Goal: Task Accomplishment & Management: Use online tool/utility

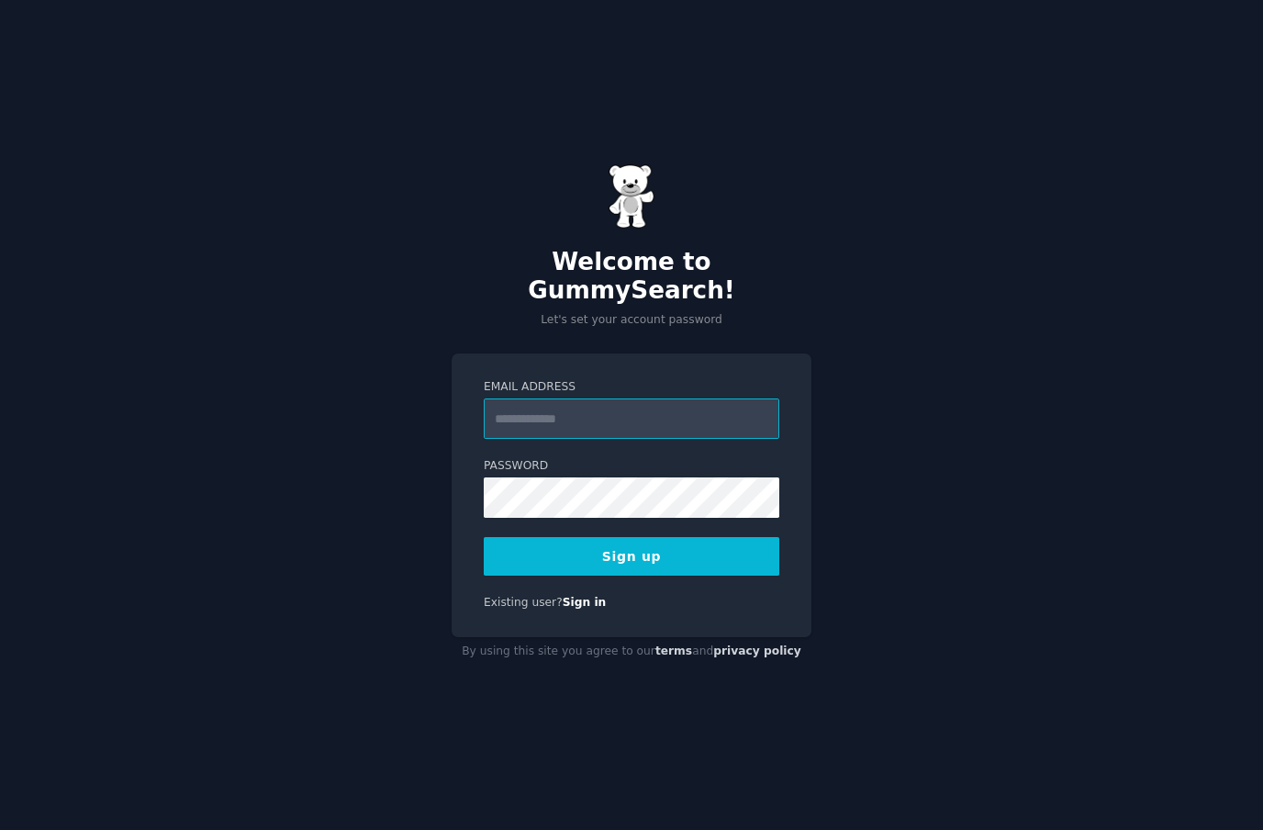
click at [680, 436] on input "Email Address" at bounding box center [632, 418] width 296 height 40
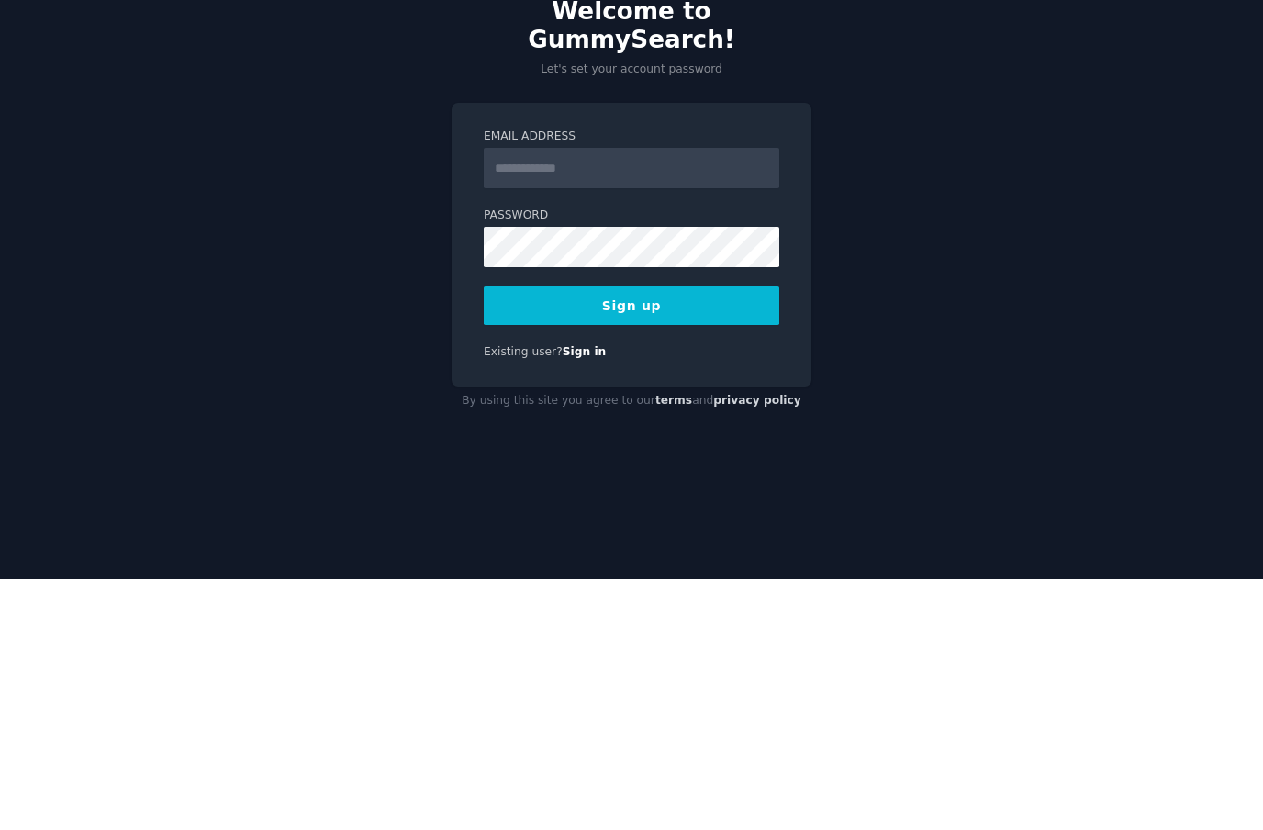
scroll to position [65, 0]
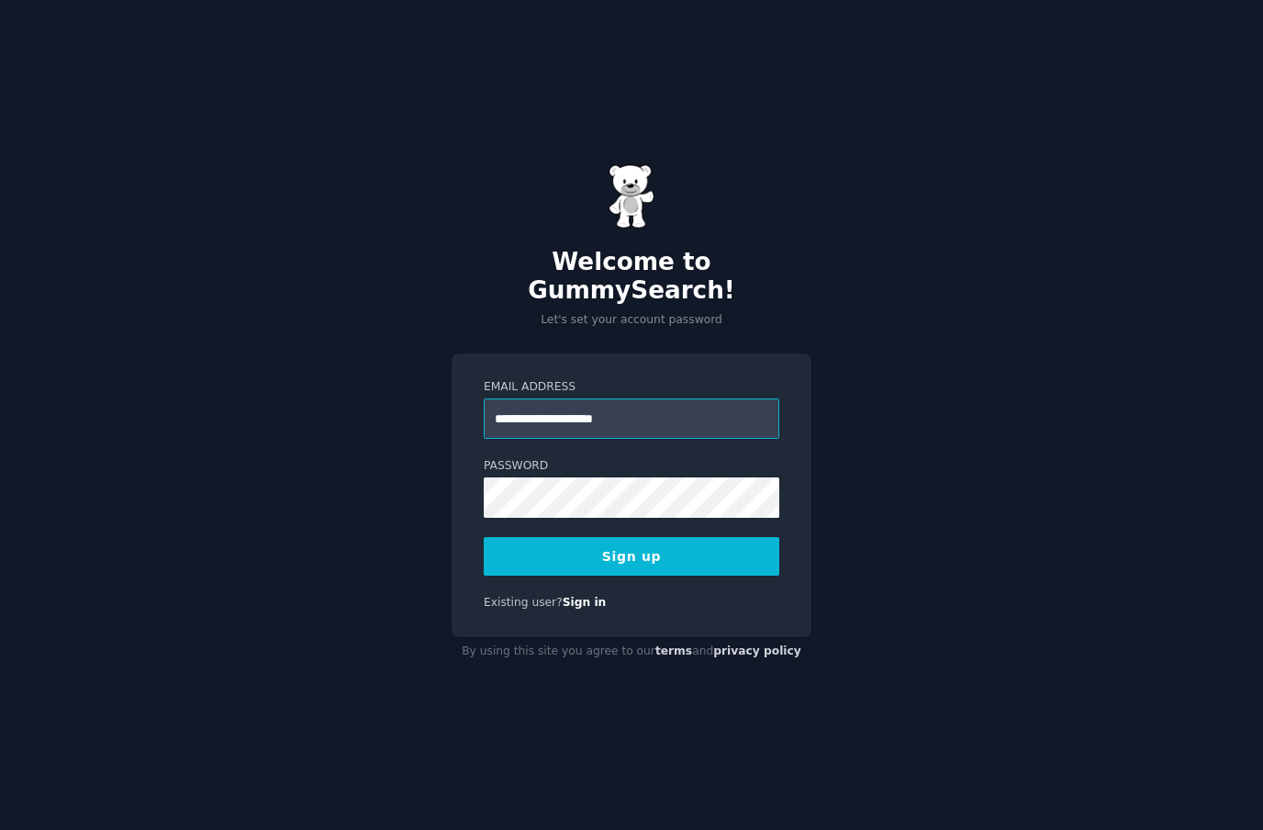
type input "**********"
click at [701, 537] on button "Sign up" at bounding box center [632, 556] width 296 height 39
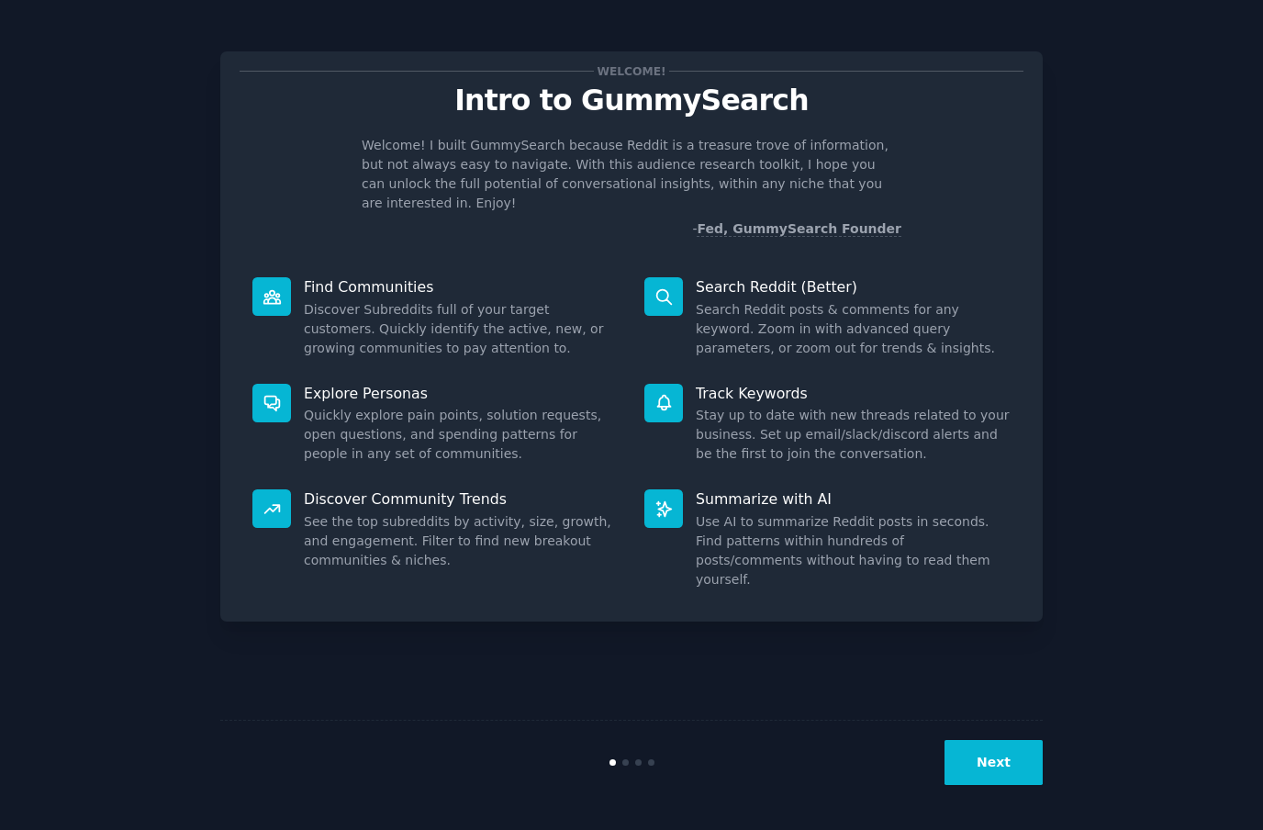
click at [487, 301] on dd "Discover Subreddits full of your target customers. Quickly identify the active,…" at bounding box center [461, 329] width 315 height 58
click at [360, 279] on div "Find Communities Discover Subreddits full of your target customers. Quickly ide…" at bounding box center [436, 317] width 392 height 106
click at [270, 277] on div at bounding box center [271, 296] width 39 height 39
click at [424, 300] on dd "Discover Subreddits full of your target customers. Quickly identify the active,…" at bounding box center [461, 329] width 315 height 58
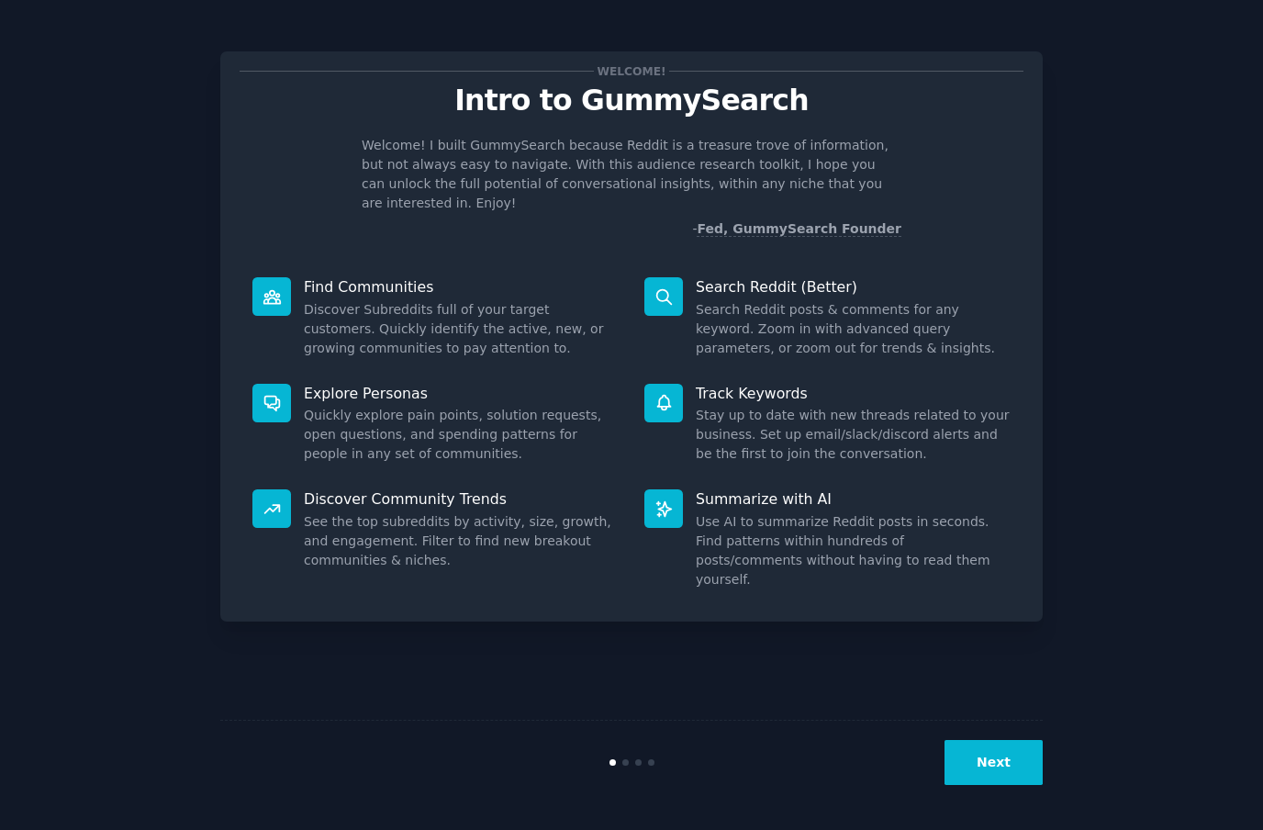
click at [1011, 760] on button "Next" at bounding box center [994, 762] width 98 height 45
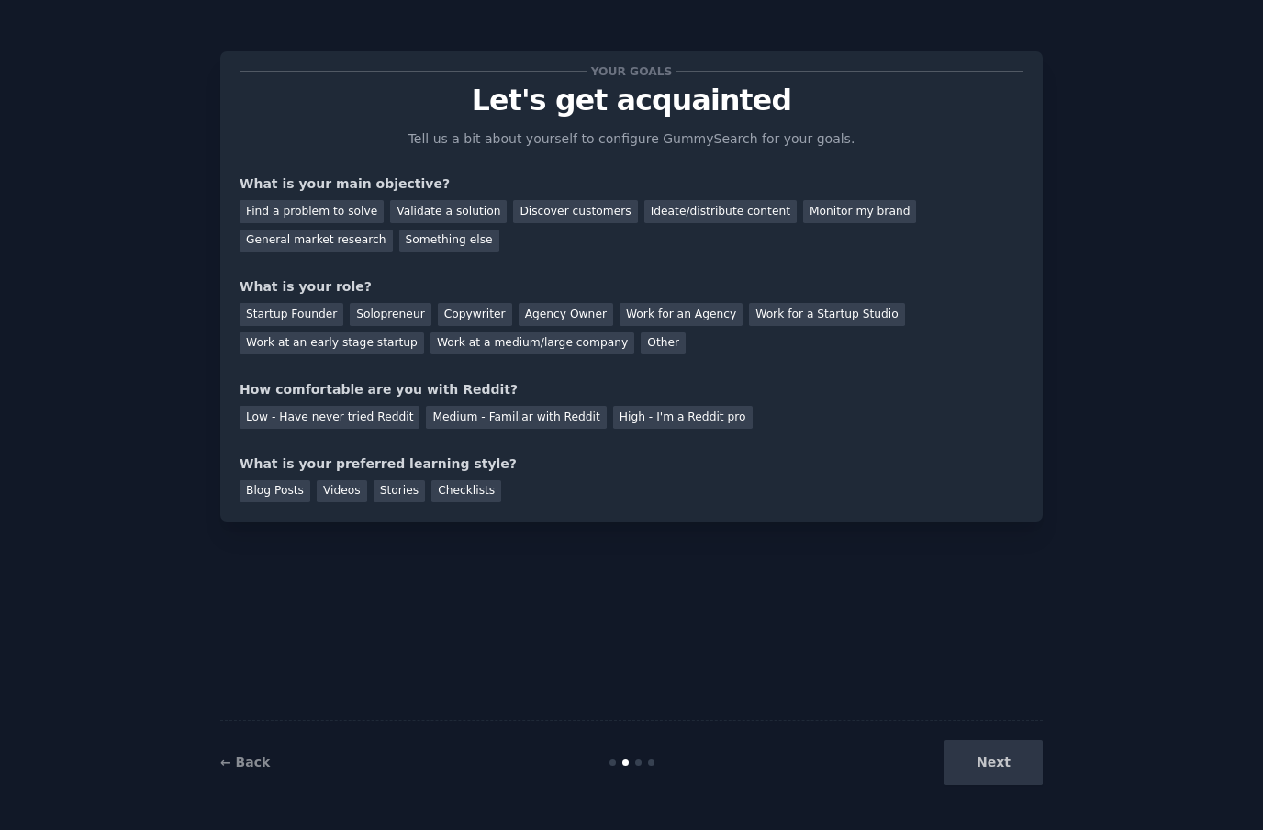
click at [312, 200] on div "Find a problem to solve" at bounding box center [312, 211] width 144 height 23
click at [548, 192] on div "What is your main objective?" at bounding box center [632, 183] width 784 height 19
click at [459, 207] on div "Validate a solution" at bounding box center [448, 211] width 117 height 23
click at [545, 221] on div "Discover customers" at bounding box center [575, 211] width 124 height 23
click at [705, 205] on div "Ideate/distribute content" at bounding box center [720, 211] width 152 height 23
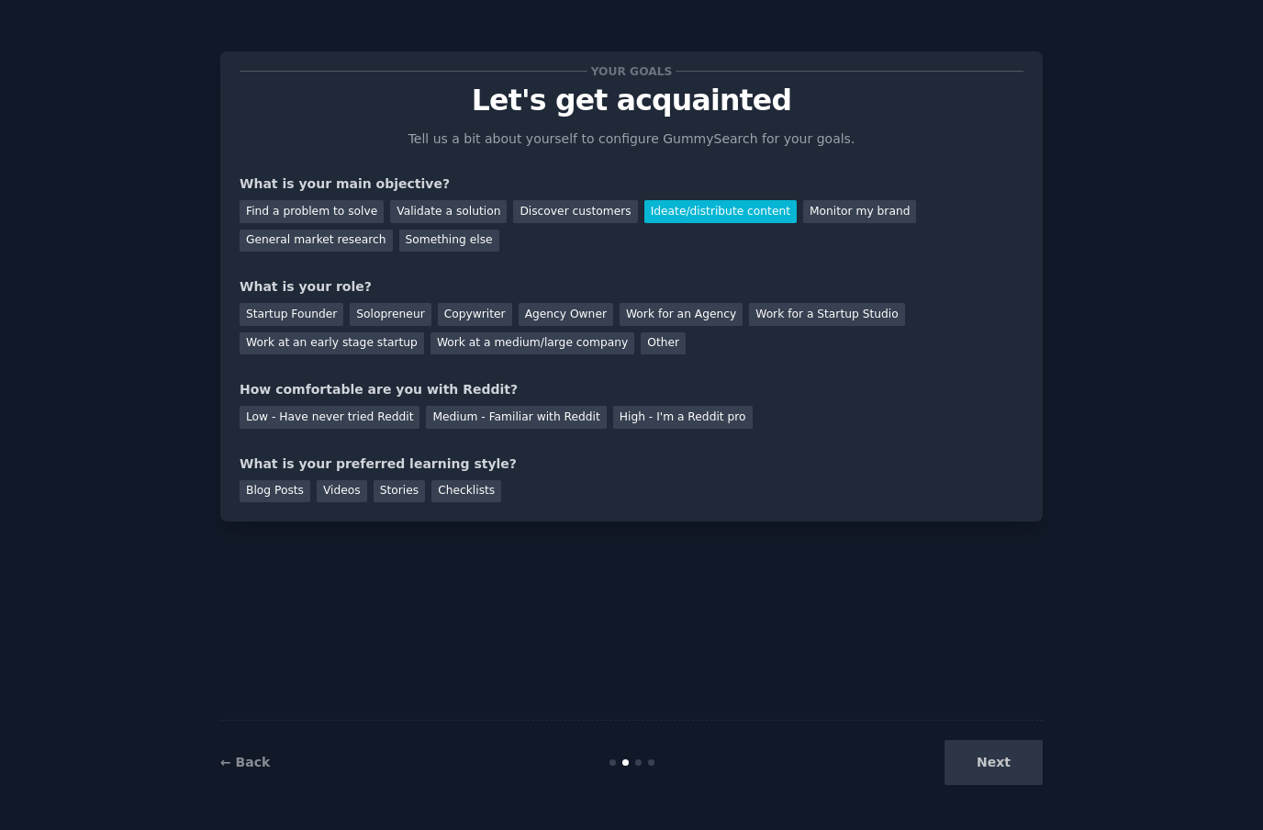
click at [852, 205] on div "Monitor my brand" at bounding box center [859, 211] width 113 height 23
click at [330, 205] on div "Find a problem to solve" at bounding box center [312, 211] width 144 height 23
click at [312, 308] on div "Startup Founder" at bounding box center [292, 314] width 104 height 23
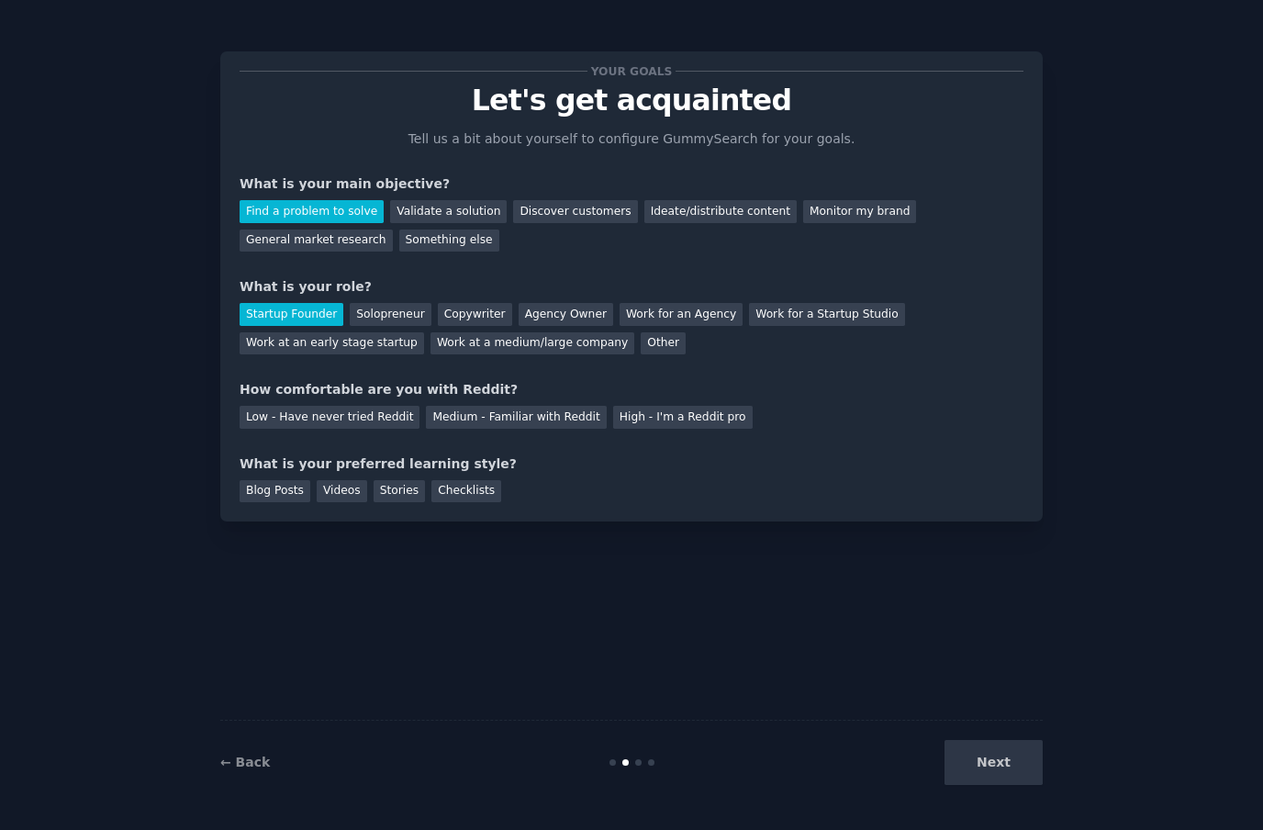
scroll to position [65, 0]
click at [386, 406] on div "Low - Have never tried Reddit" at bounding box center [330, 417] width 180 height 23
click at [478, 480] on div "Checklists" at bounding box center [466, 491] width 70 height 23
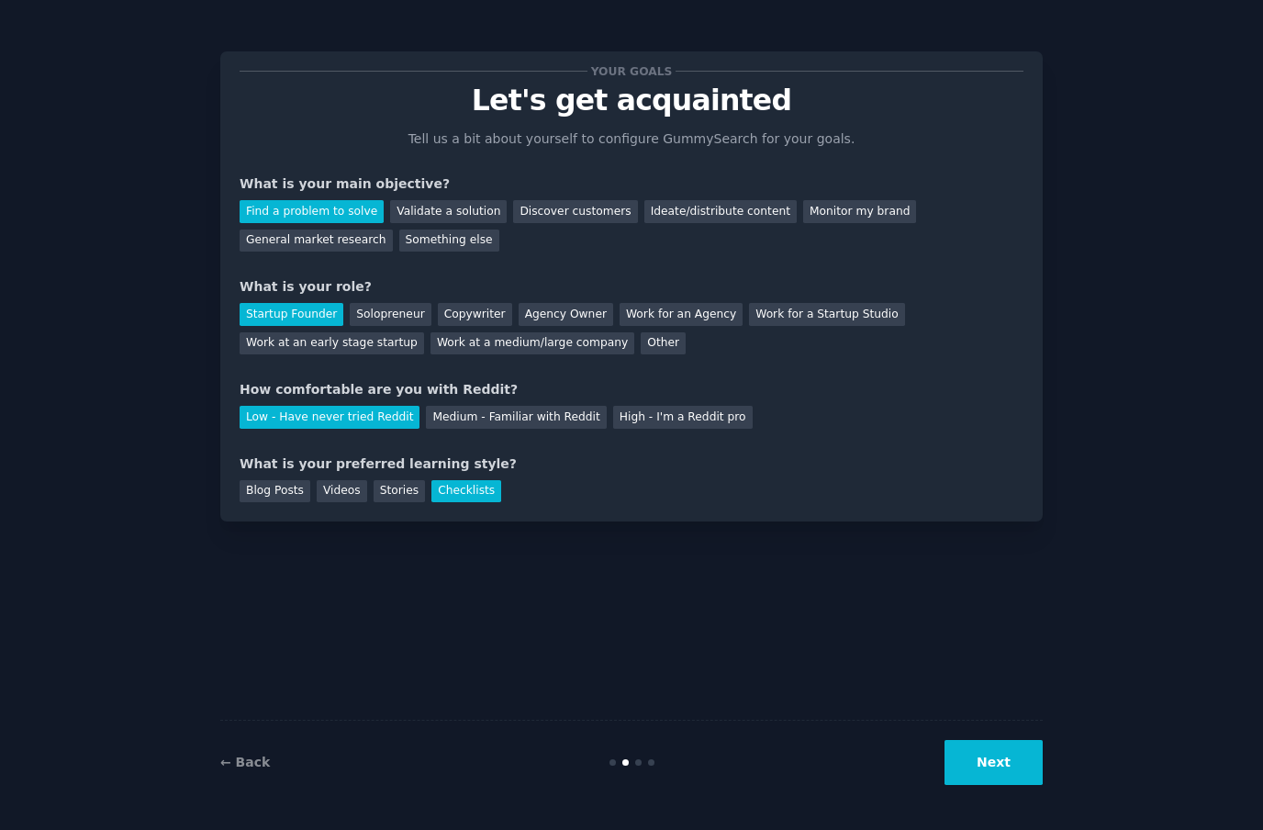
click at [994, 769] on button "Next" at bounding box center [994, 762] width 98 height 45
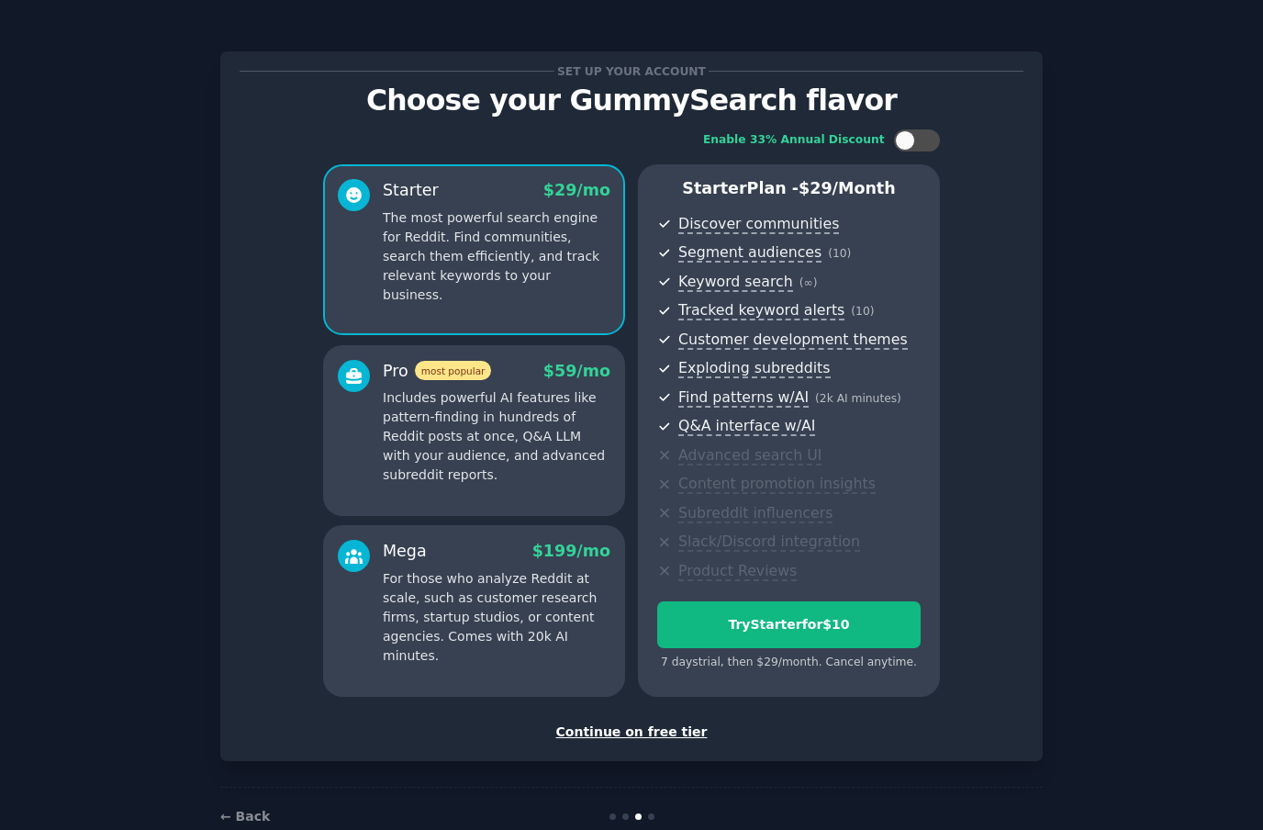
click at [672, 729] on div "Continue on free tier" at bounding box center [632, 731] width 784 height 19
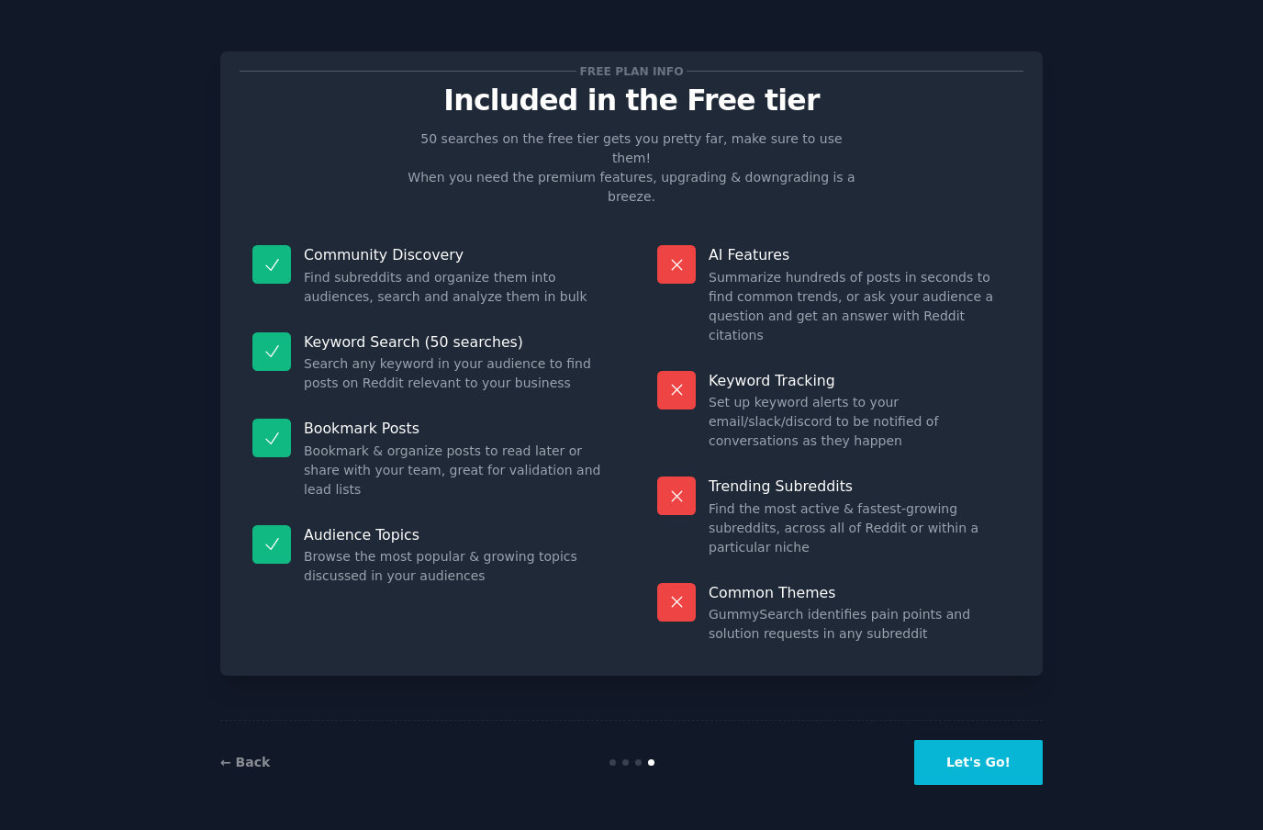
scroll to position [65, 0]
click at [1005, 769] on button "Let's Go!" at bounding box center [978, 762] width 129 height 45
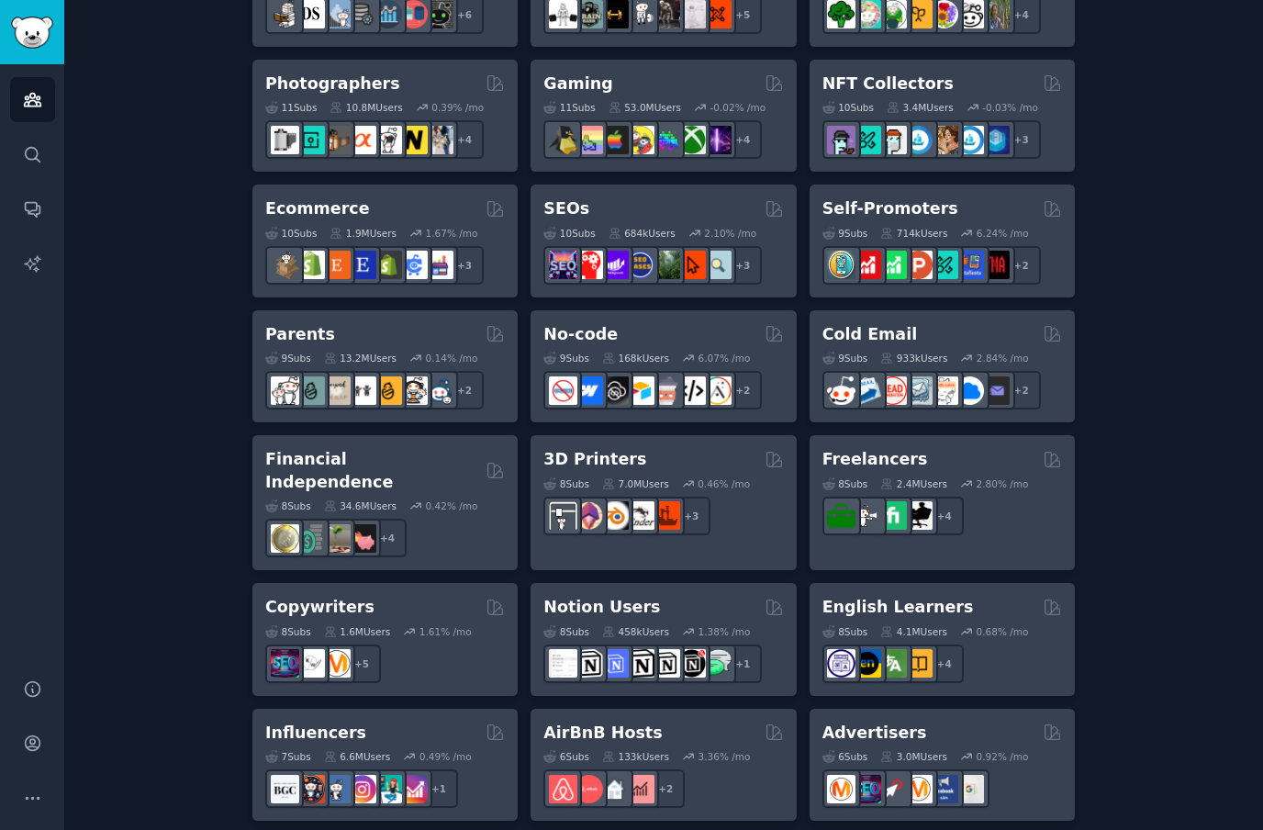
scroll to position [920, 0]
click at [709, 447] on div "3D Printers" at bounding box center [663, 458] width 240 height 23
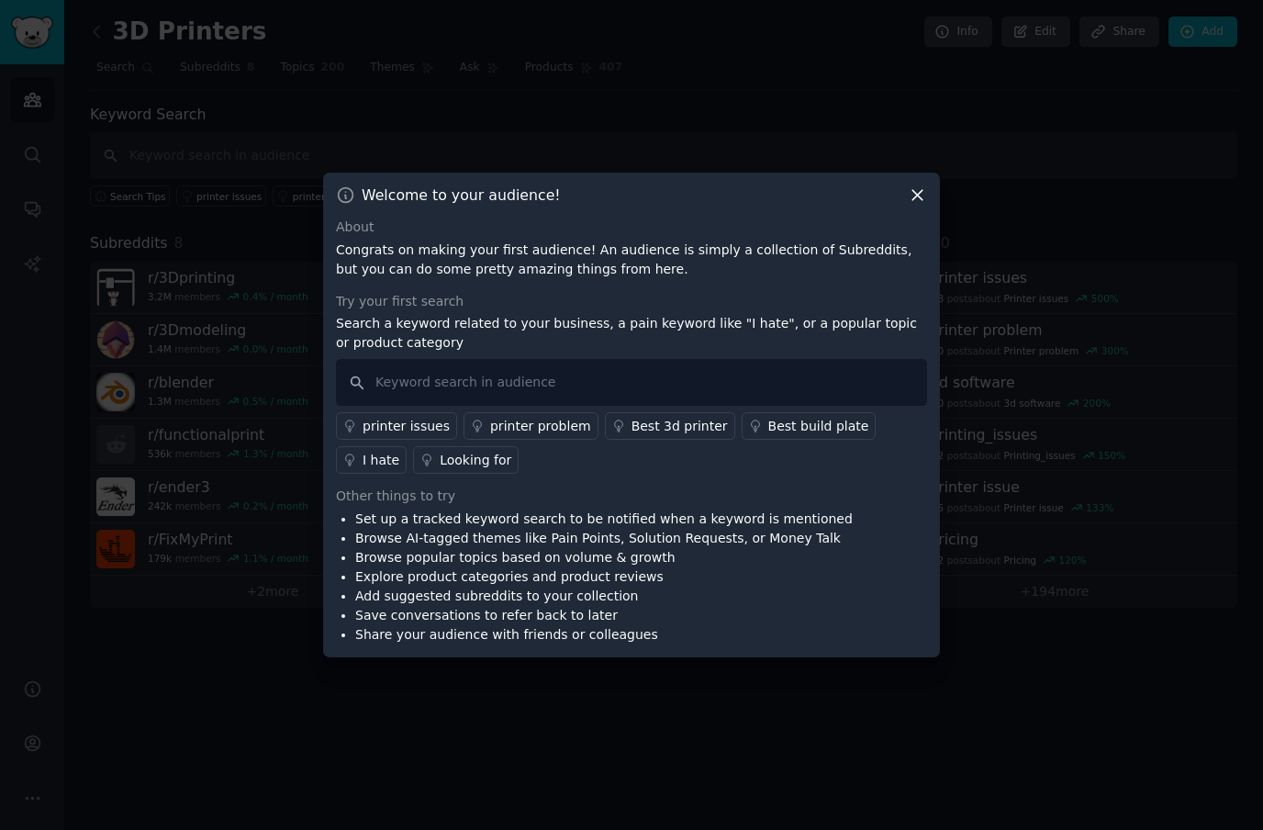
click at [420, 436] on div "printer issues" at bounding box center [406, 426] width 87 height 19
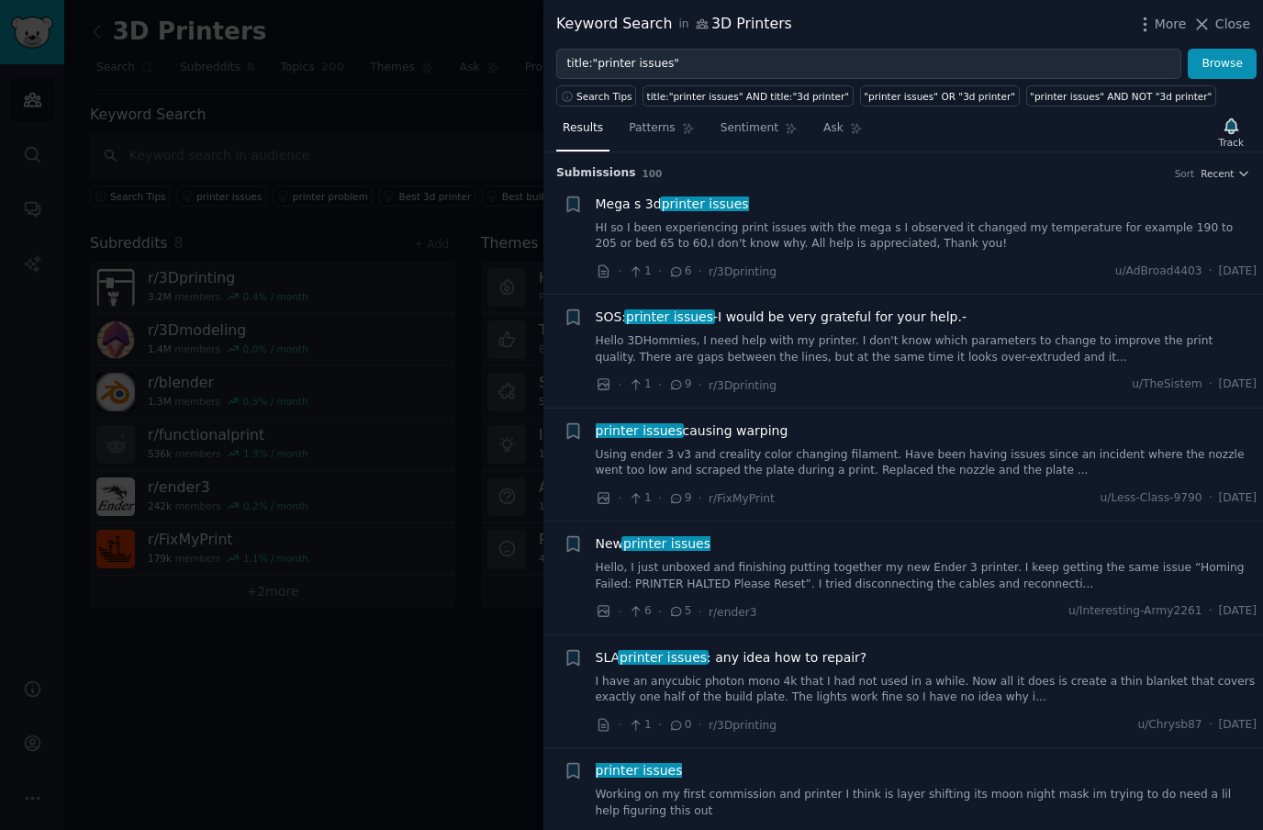
click at [839, 233] on link "HI so I been experiencing print issues with the mega s I observed it changed my…" at bounding box center [927, 236] width 662 height 32
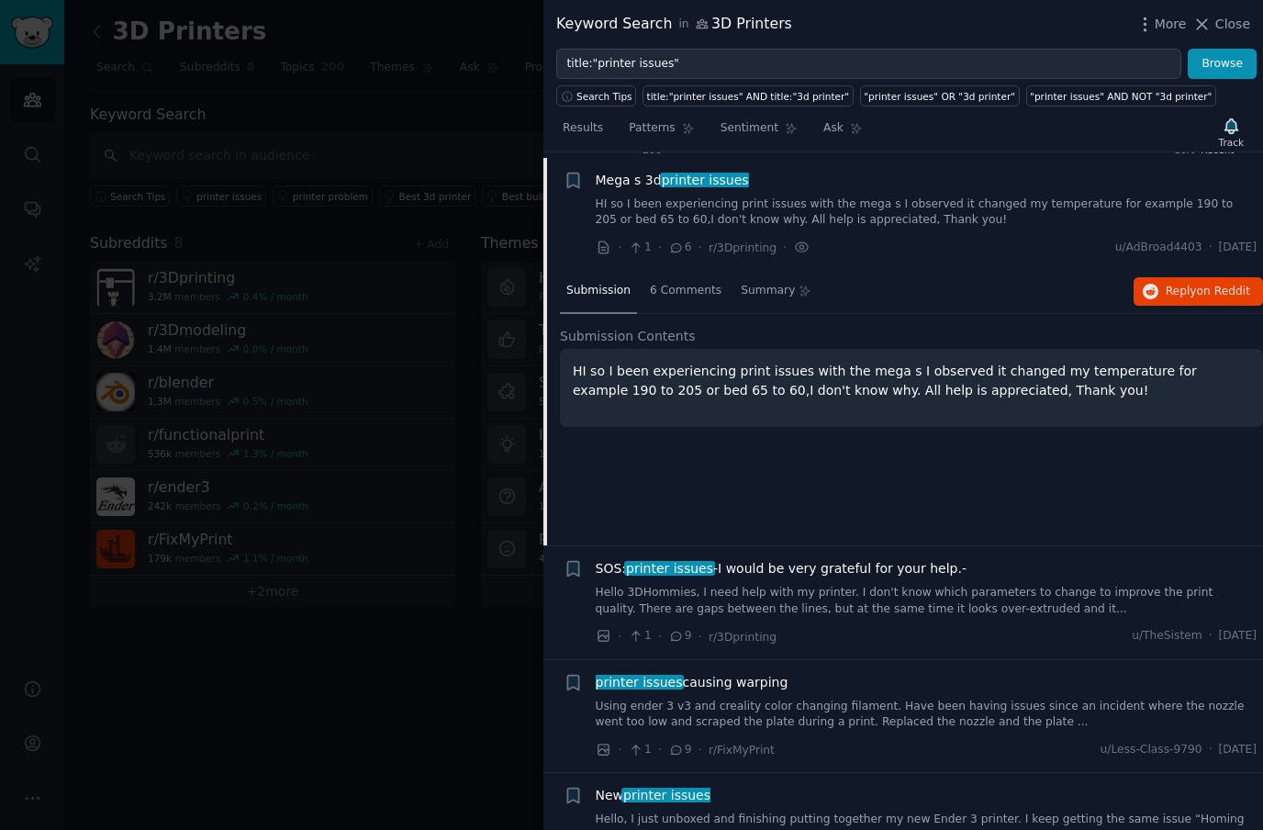
scroll to position [28, 0]
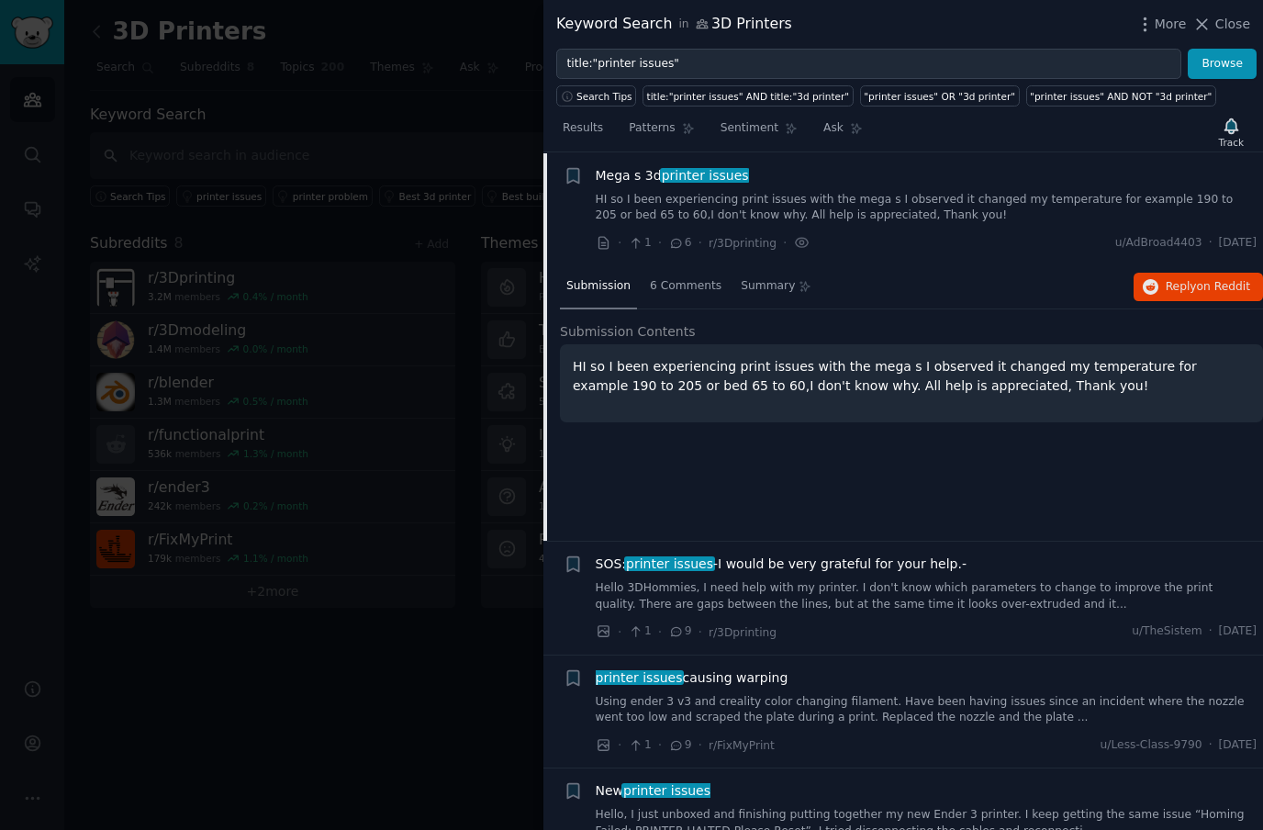
click at [1219, 284] on span "on Reddit" at bounding box center [1223, 286] width 53 height 13
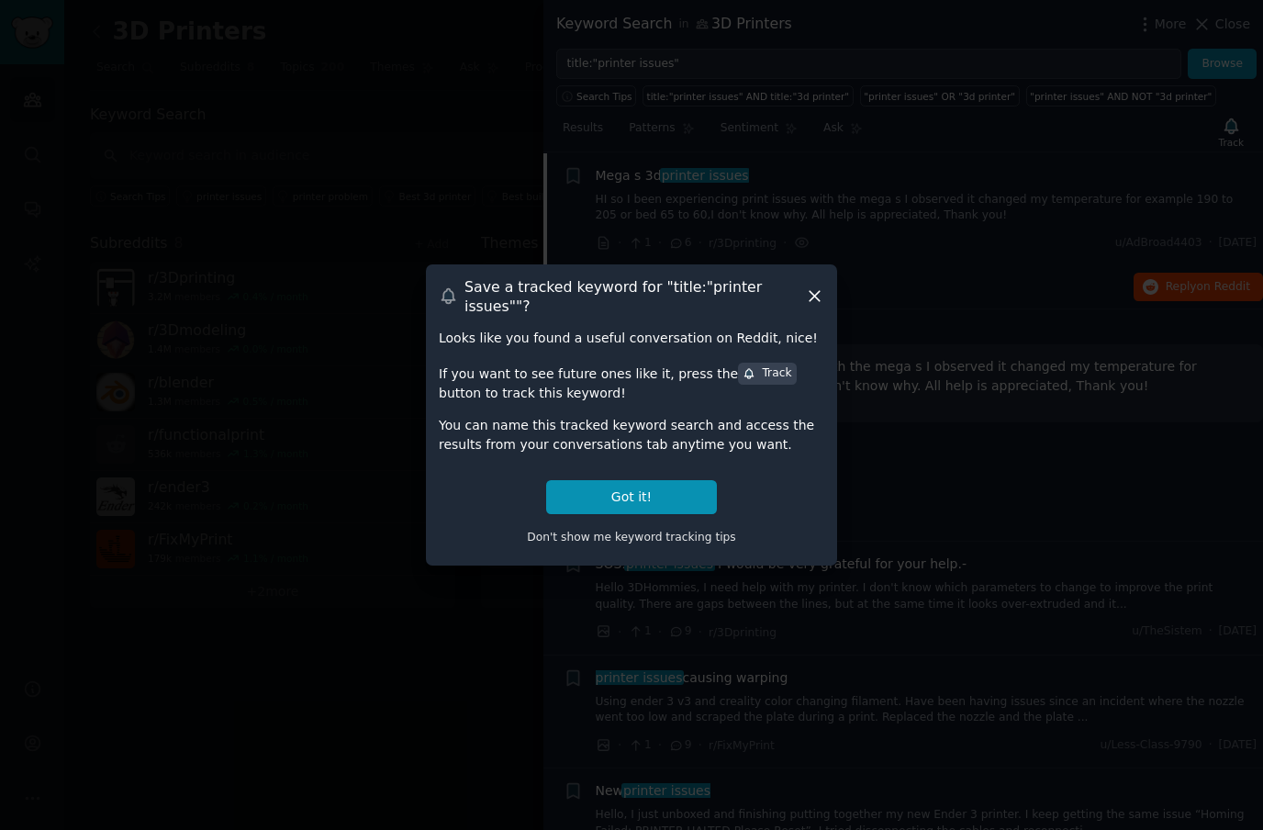
click at [693, 514] on button "Got it!" at bounding box center [631, 497] width 171 height 34
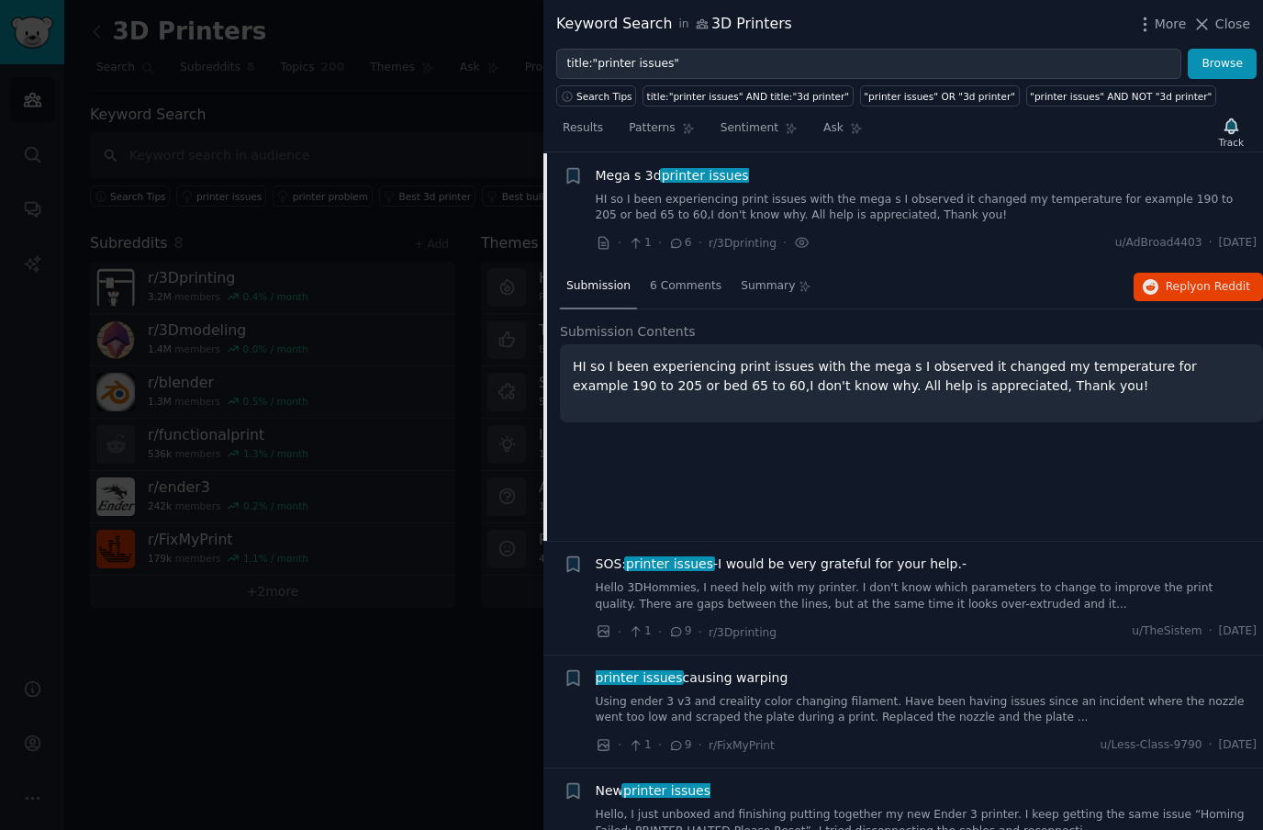
click at [347, 675] on div at bounding box center [631, 415] width 1263 height 830
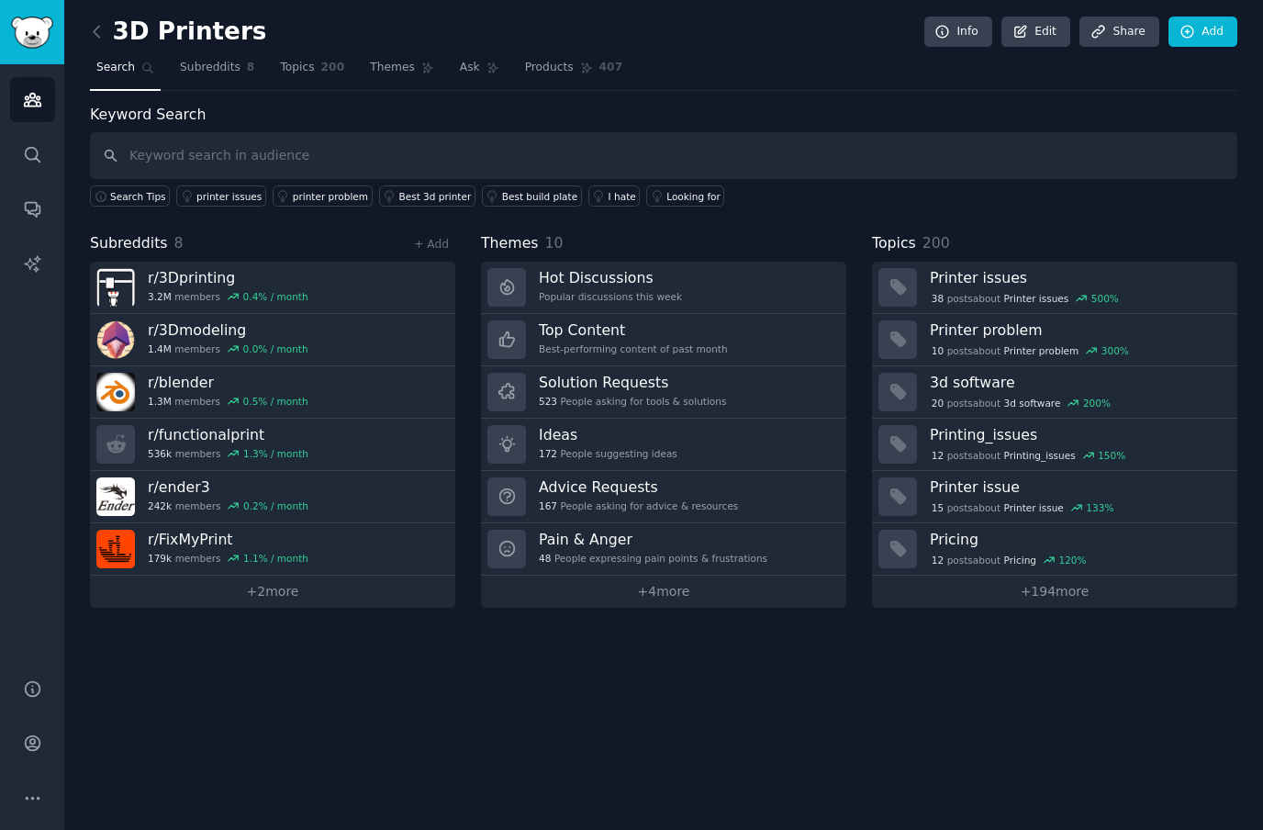
click at [365, 668] on div "3D Printers Info Edit Share Add Search Subreddits 8 Topics 200 Themes Ask Produ…" at bounding box center [663, 415] width 1199 height 830
click at [24, 259] on icon "Sidebar" at bounding box center [32, 263] width 19 height 19
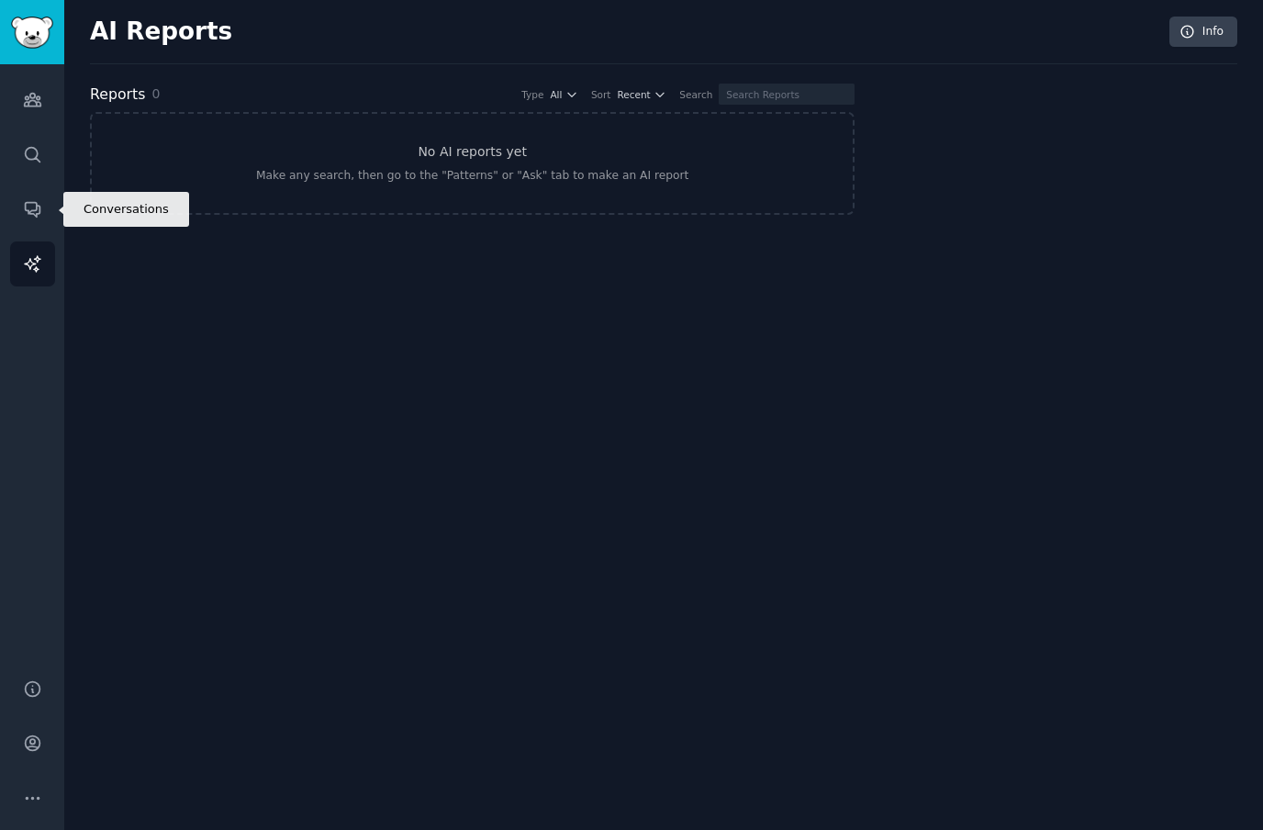
click at [39, 204] on icon "Sidebar" at bounding box center [32, 208] width 19 height 19
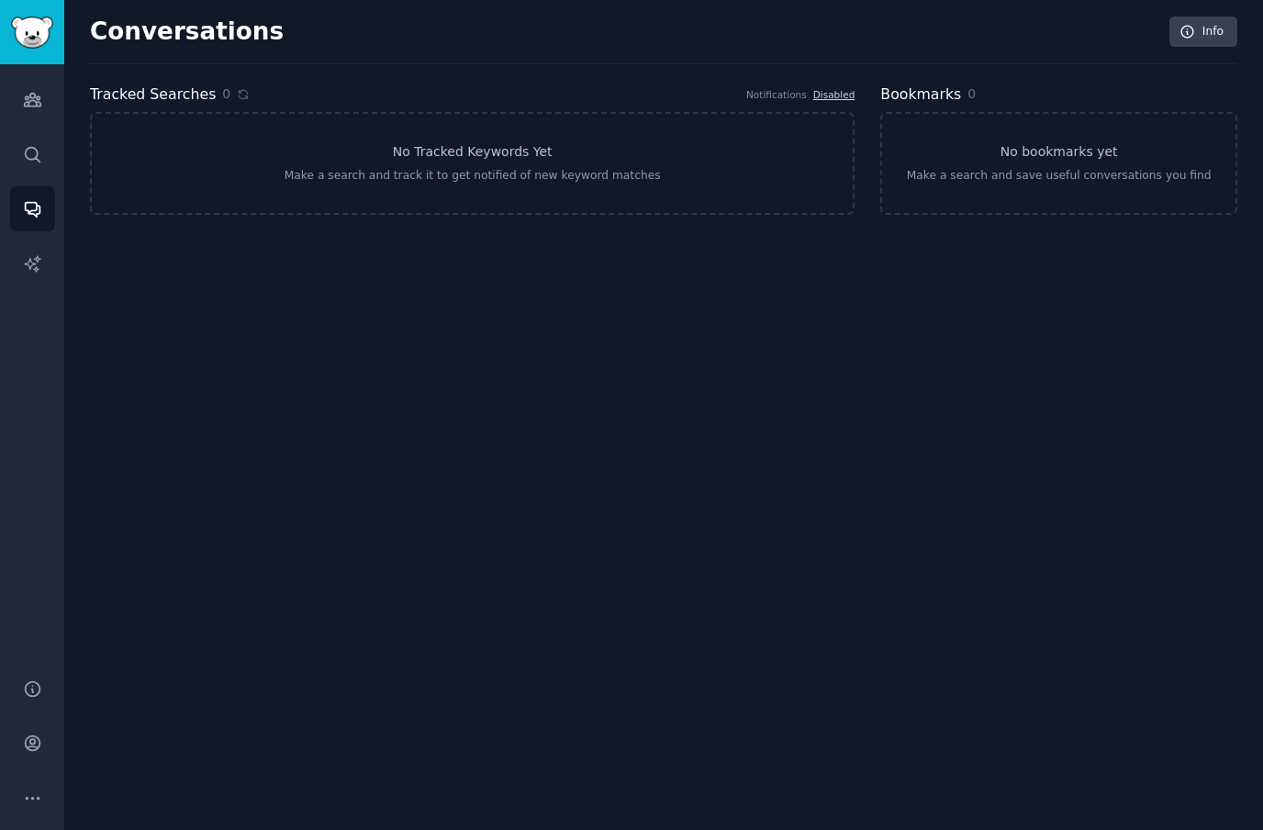
click at [182, 186] on link "No Tracked Keywords Yet Make a search and track it to get notified of new keywo…" at bounding box center [472, 163] width 765 height 103
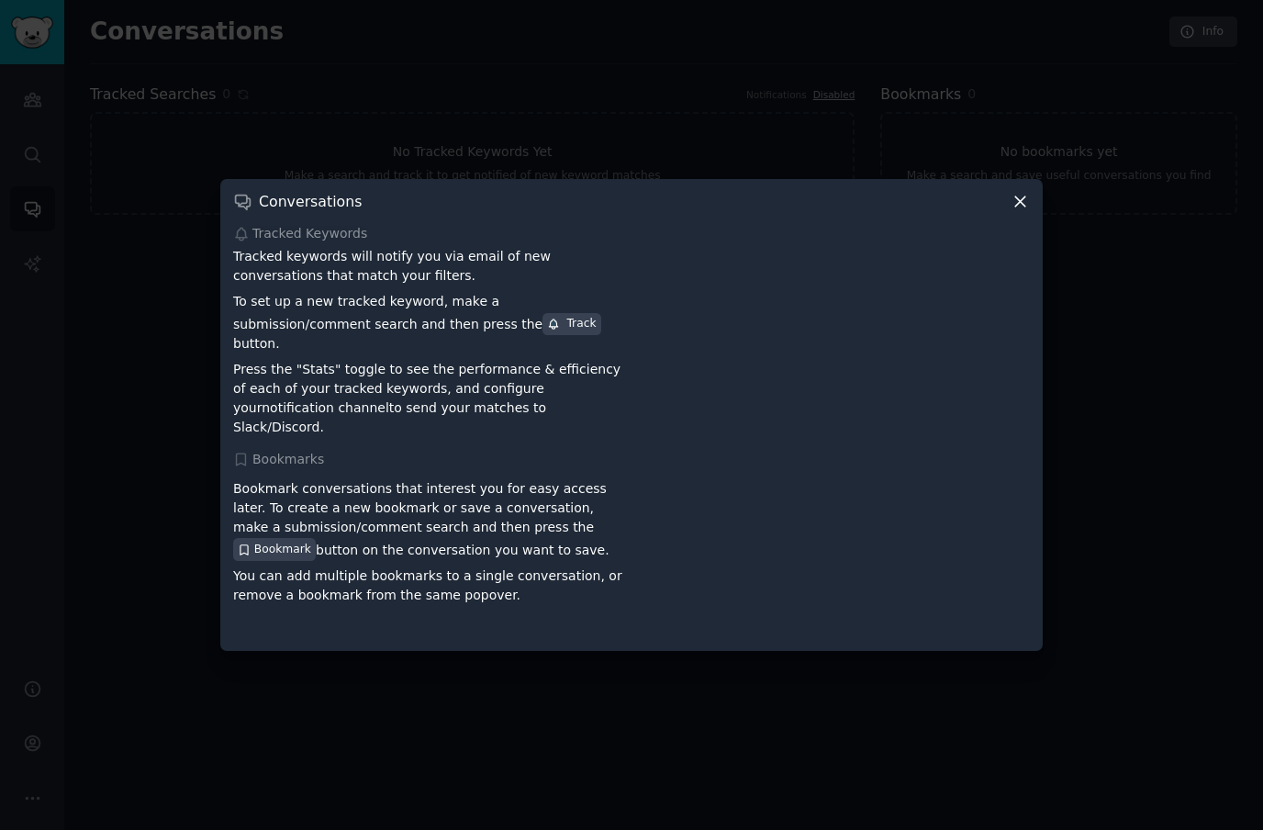
click at [1021, 207] on icon at bounding box center [1020, 202] width 10 height 10
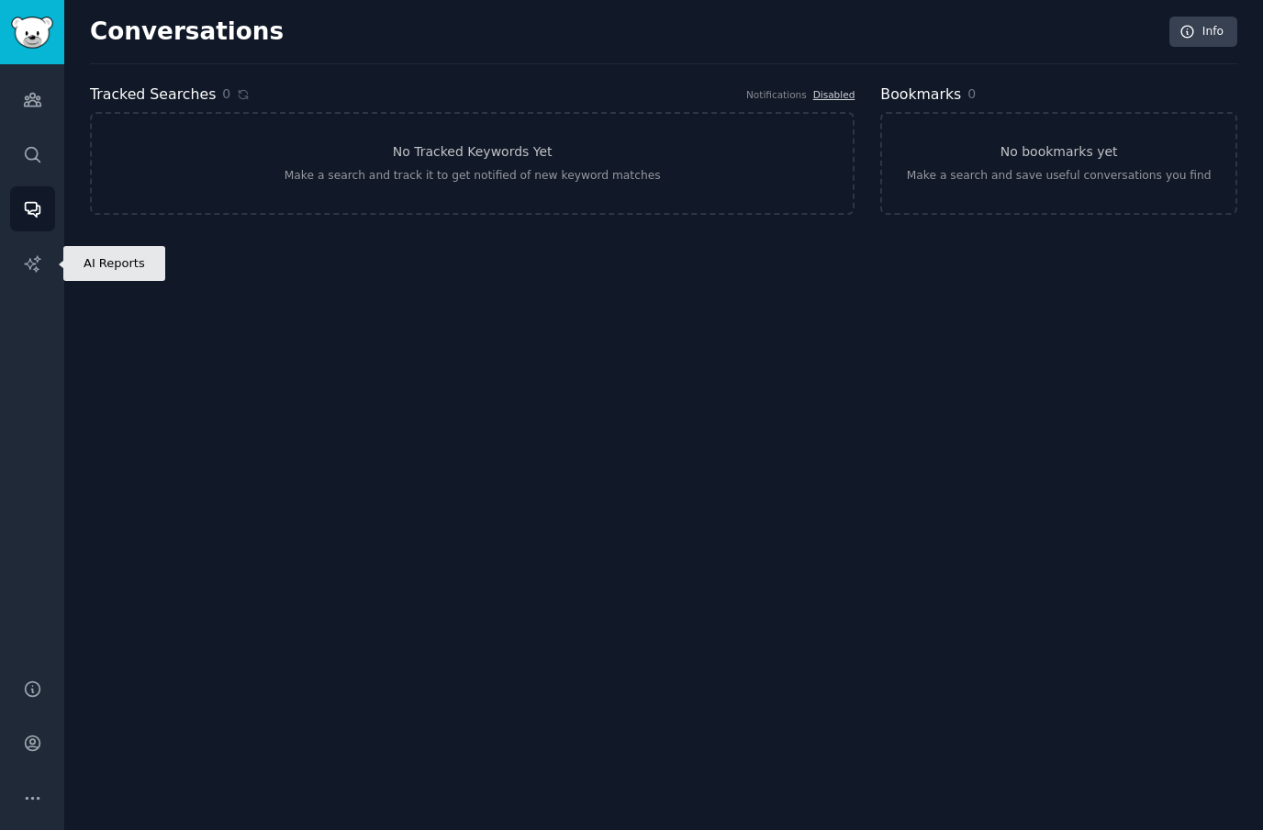
click at [46, 276] on link "AI Reports" at bounding box center [32, 263] width 45 height 45
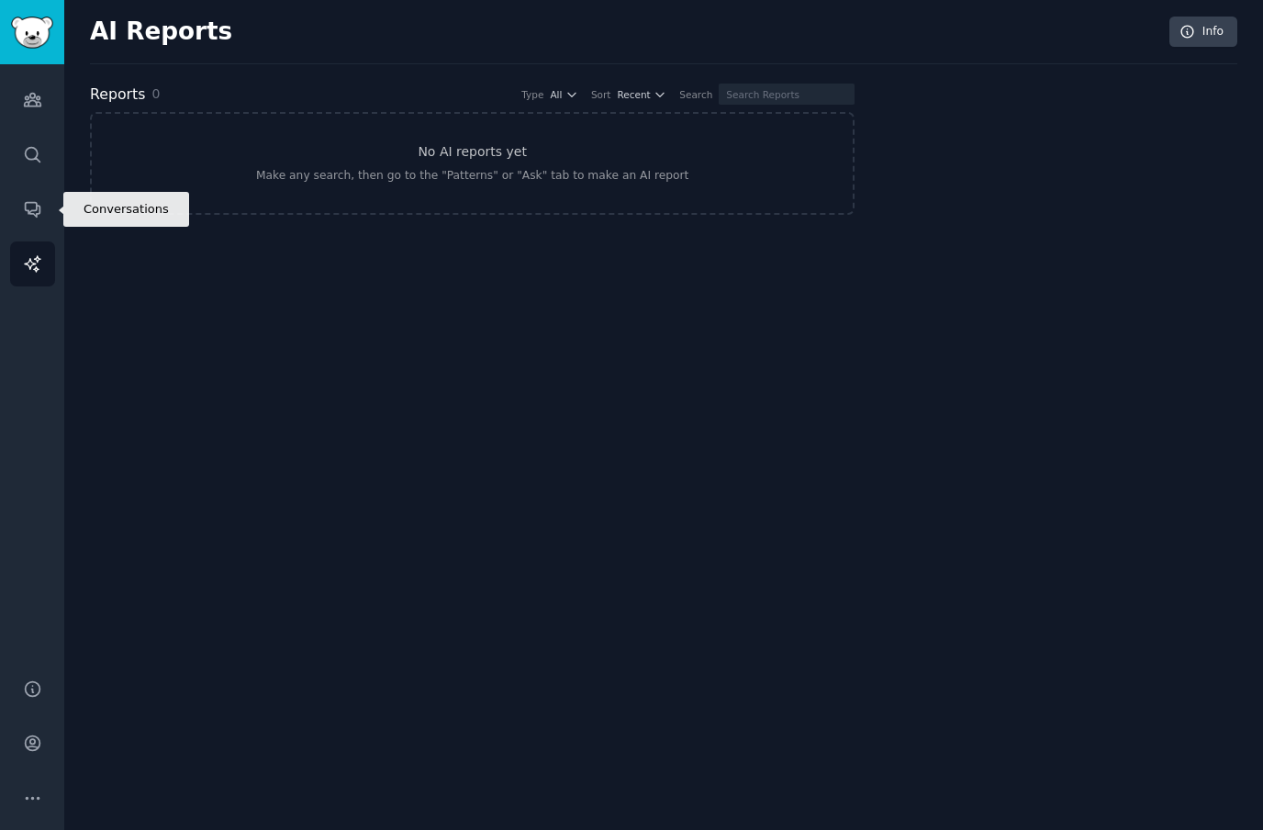
click at [27, 209] on icon "Sidebar" at bounding box center [32, 208] width 19 height 19
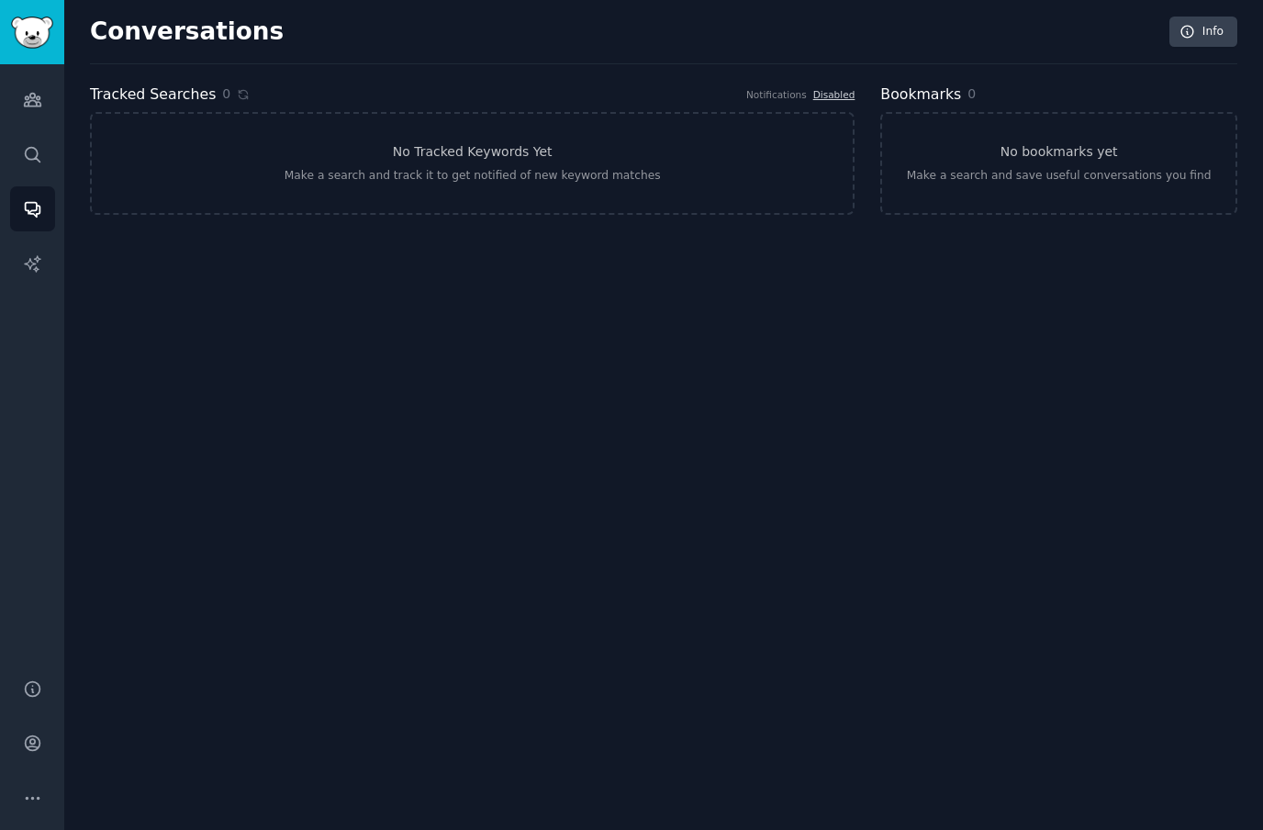
click at [270, 187] on link "No Tracked Keywords Yet Make a search and track it to get notified of new keywo…" at bounding box center [472, 163] width 765 height 103
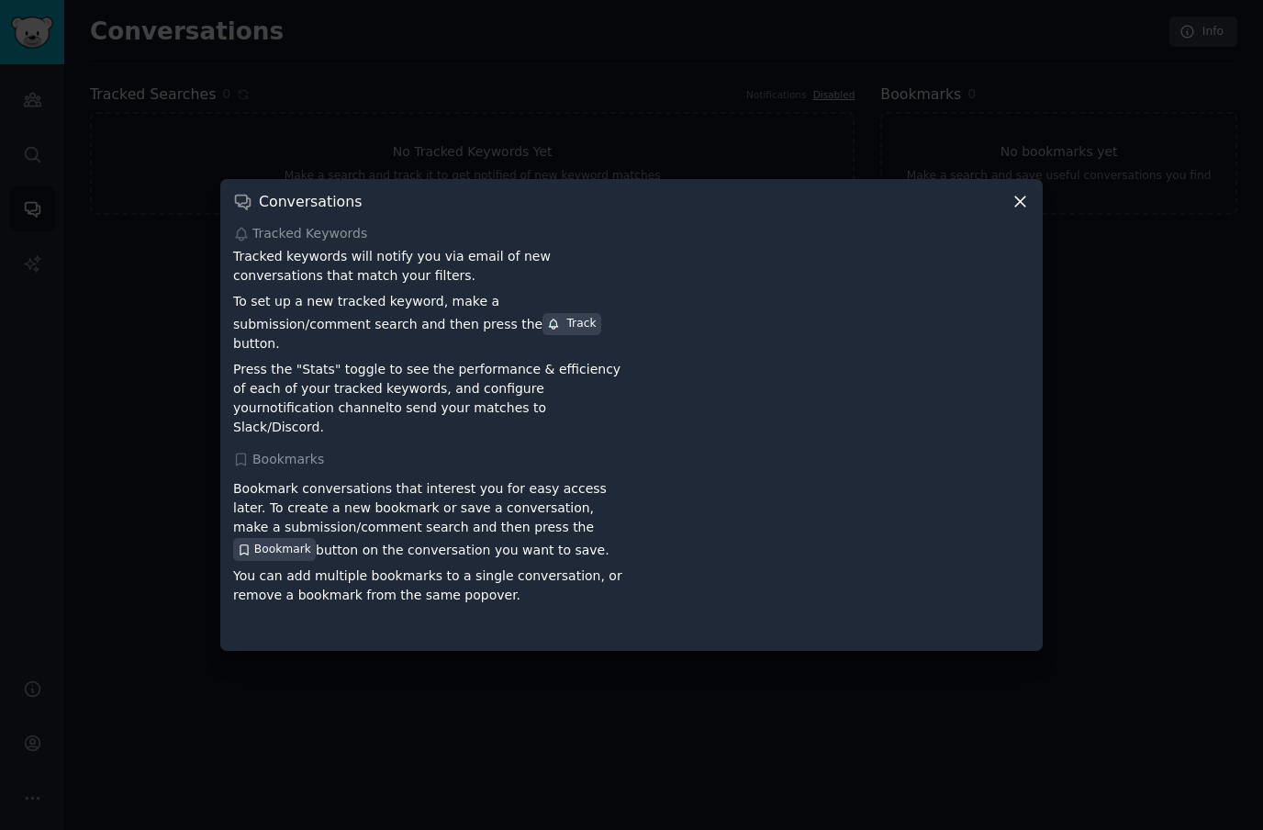
click at [1026, 233] on div "Conversations Tracked Keywords Tracked keywords will notify you via email of ne…" at bounding box center [631, 414] width 823 height 471
click at [1026, 211] on icon at bounding box center [1020, 201] width 19 height 19
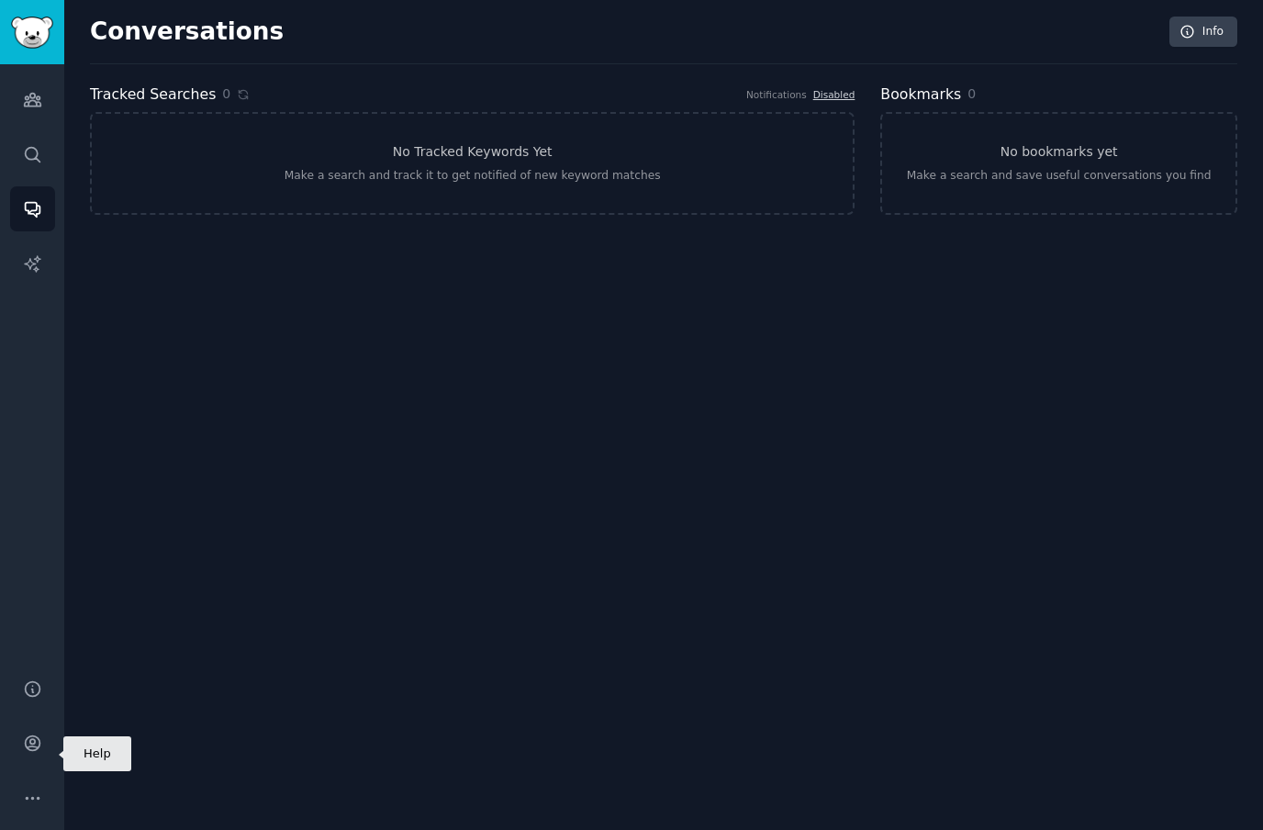
click at [35, 699] on icon "Sidebar" at bounding box center [32, 688] width 19 height 19
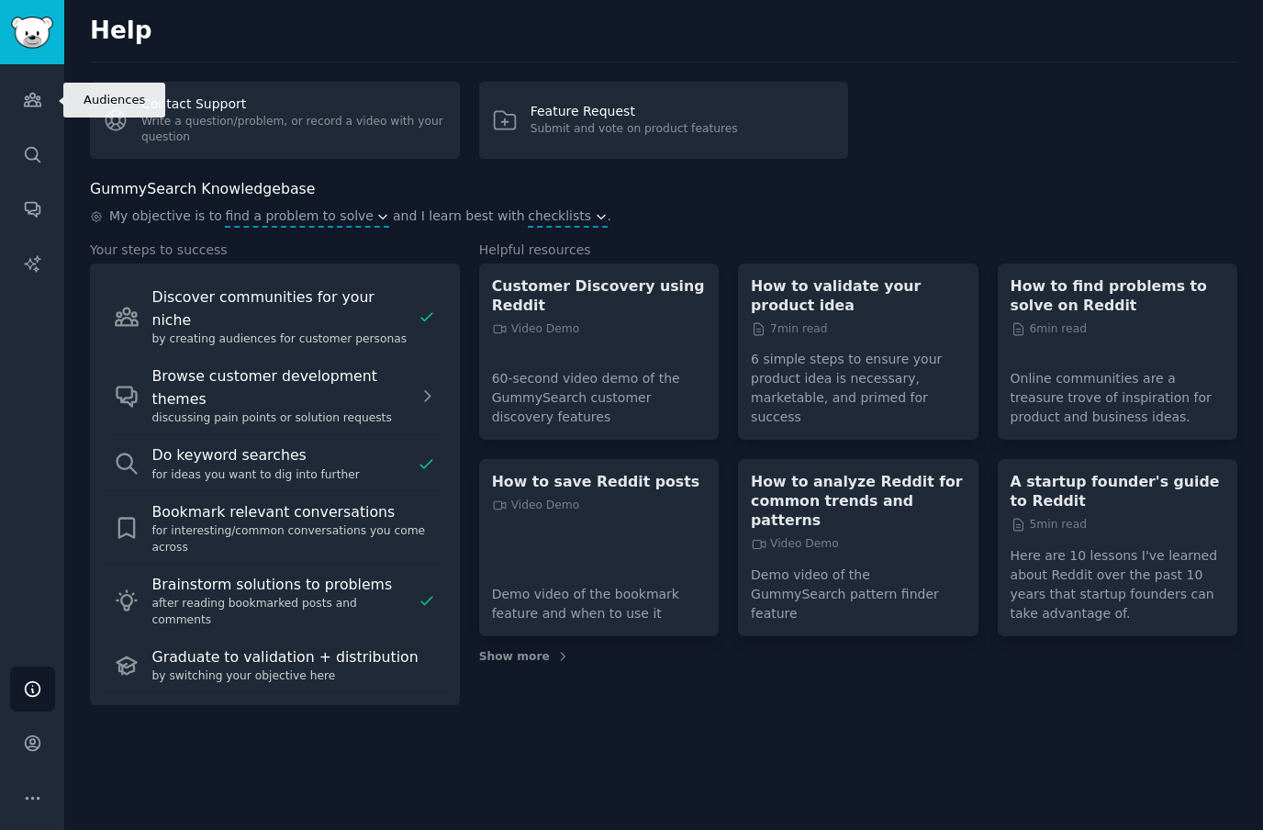
click at [35, 92] on icon "Sidebar" at bounding box center [32, 99] width 19 height 19
